Goal: Task Accomplishment & Management: Manage account settings

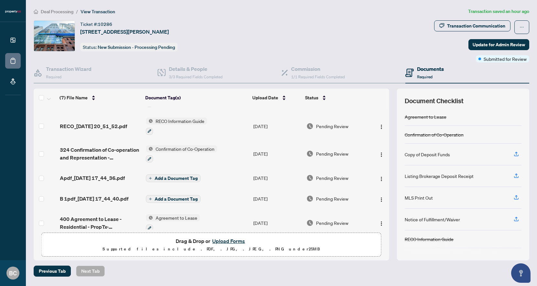
scroll to position [45, 0]
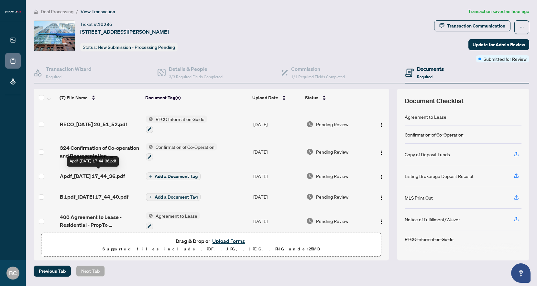
click at [100, 175] on span "Apdf_[DATE] 17_44_36.pdf" at bounding box center [92, 176] width 65 height 8
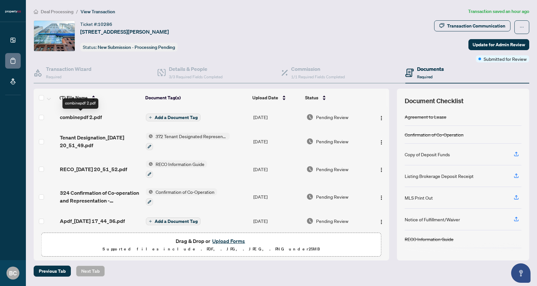
click at [90, 117] on span "combinepdf 2.pdf" at bounding box center [81, 117] width 42 height 8
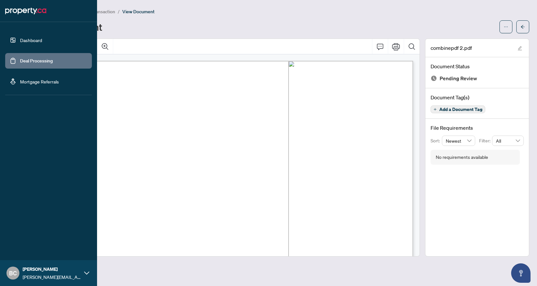
click at [20, 38] on link "Dashboard" at bounding box center [31, 40] width 22 height 6
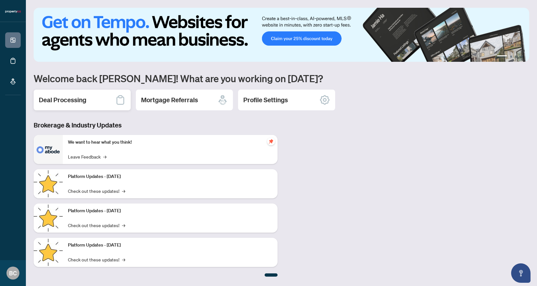
click at [72, 96] on h2 "Deal Processing" at bounding box center [63, 99] width 48 height 9
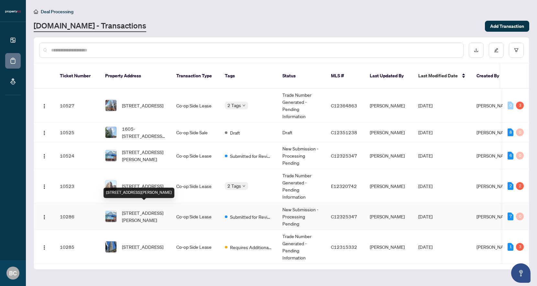
click at [133, 211] on span "[STREET_ADDRESS][PERSON_NAME]" at bounding box center [144, 216] width 44 height 14
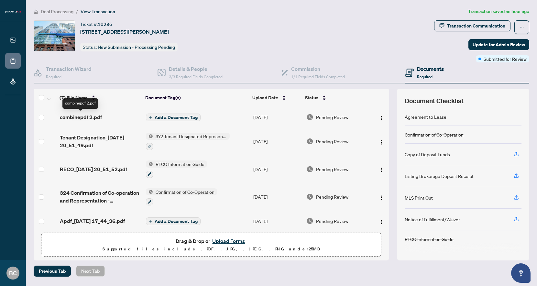
click at [91, 119] on span "combinepdf 2.pdf" at bounding box center [81, 117] width 42 height 8
click at [151, 115] on button "Add a Document Tag" at bounding box center [173, 118] width 55 height 8
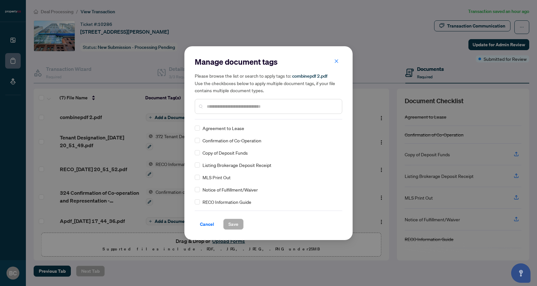
click at [236, 104] on input "text" at bounding box center [272, 106] width 130 height 7
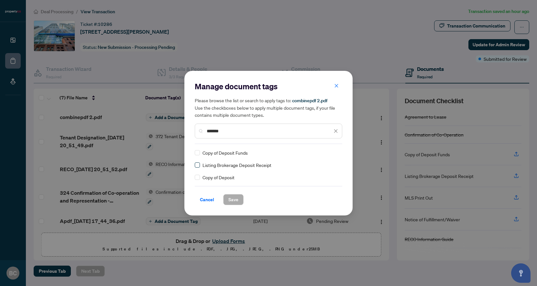
type input "*******"
click at [196, 168] on label at bounding box center [197, 164] width 5 height 7
click at [237, 202] on span "Save" at bounding box center [233, 199] width 10 height 10
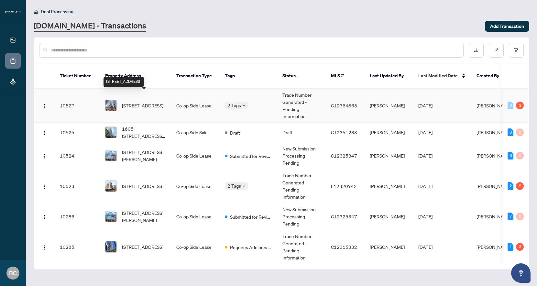
click at [148, 102] on span "[STREET_ADDRESS]" at bounding box center [142, 105] width 41 height 7
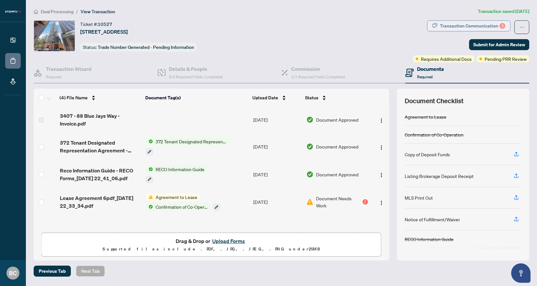
click at [459, 26] on div "Transaction Communication 3" at bounding box center [472, 26] width 65 height 10
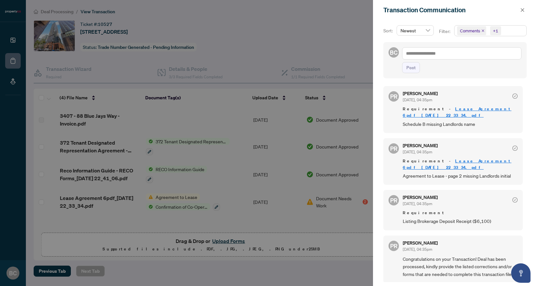
scroll to position [1, 0]
click at [462, 161] on link "Lease Agreement 6pdf_[DATE] 22_33_34.pdf" at bounding box center [457, 163] width 109 height 12
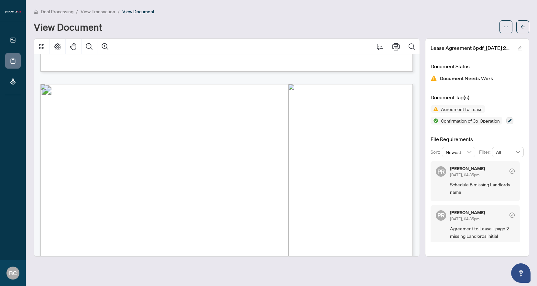
scroll to position [417, 0]
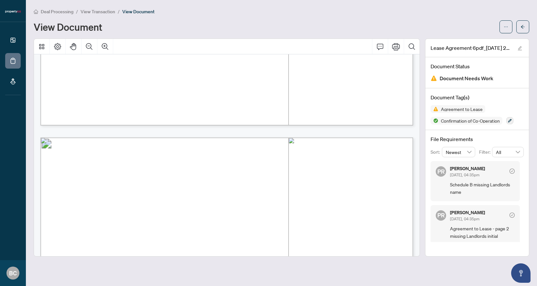
click at [454, 81] on span "Document Needs Work" at bounding box center [466, 78] width 54 height 9
click at [440, 80] on span "Document Needs Work" at bounding box center [466, 78] width 54 height 9
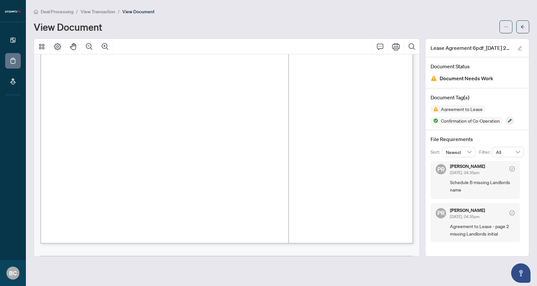
scroll to position [800, 0]
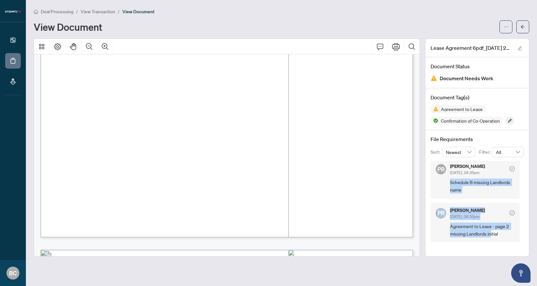
drag, startPoint x: 448, startPoint y: 182, endPoint x: 490, endPoint y: 234, distance: 66.9
click at [490, 234] on div "PR Puvitha Ramachandran Sep/04/2025, 04:35pm Schedule B missing Landlords name …" at bounding box center [476, 201] width 93 height 81
drag, startPoint x: 450, startPoint y: 166, endPoint x: 503, endPoint y: 232, distance: 84.5
click at [503, 232] on div "PR Puvitha Ramachandran Sep/04/2025, 04:35pm Schedule B missing Landlords name …" at bounding box center [476, 201] width 93 height 81
copy div "Puvitha Ramachandran Sep/04/2025, 04:35pm Schedule B missing Landlords name PR …"
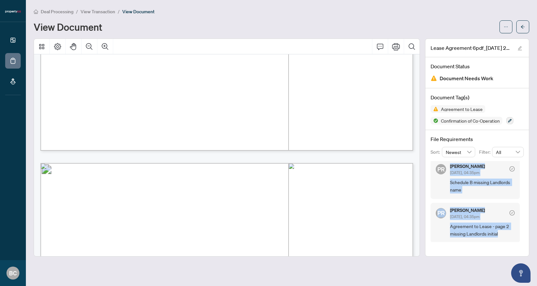
scroll to position [875, 0]
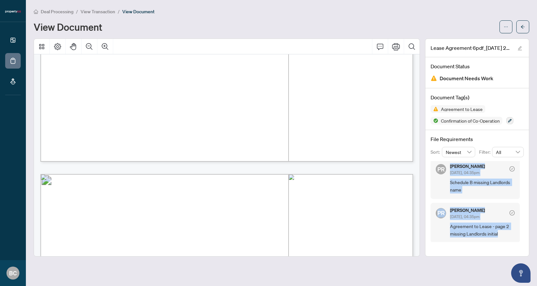
copy div "Puvitha Ramachandran Sep/04/2025, 04:35pm Schedule B missing Landlords name PR …"
